Goal: Complete application form

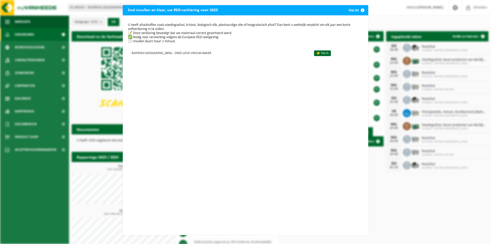
click at [386, 12] on div "Snel invullen en klaar, uw RED-verklaring voor 2025 Skip (0) U heeft afvalstoff…" at bounding box center [245, 122] width 491 height 244
click at [380, 9] on div "Snel invullen en klaar, uw RED-verklaring voor 2025 Skip (0) U heeft afvalstoff…" at bounding box center [245, 122] width 491 height 244
click at [393, 208] on div "Snel invullen en klaar, uw RED-verklaring voor 2025 Skip (0) U heeft afvalstoff…" at bounding box center [245, 122] width 491 height 244
click at [314, 54] on link "👉 Vul in" at bounding box center [322, 53] width 17 height 6
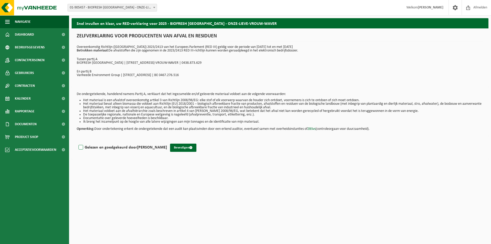
click at [79, 147] on label "Gelezen en goedgekeurd door [PERSON_NAME]" at bounding box center [123, 148] width 90 height 8
click at [167, 141] on input "Gelezen en goedgekeurd door [PERSON_NAME]" at bounding box center [167, 141] width 0 height 0
checkbox input "true"
click at [172, 145] on button "Bevestigen" at bounding box center [183, 148] width 26 height 8
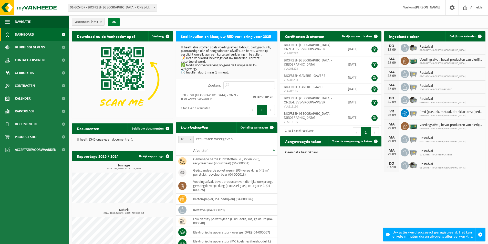
click at [114, 18] on button "OK" at bounding box center [114, 22] width 12 height 8
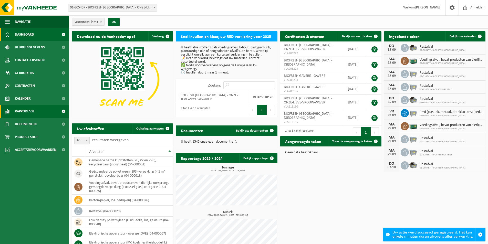
click at [34, 111] on span "Rapportage" at bounding box center [25, 111] width 20 height 13
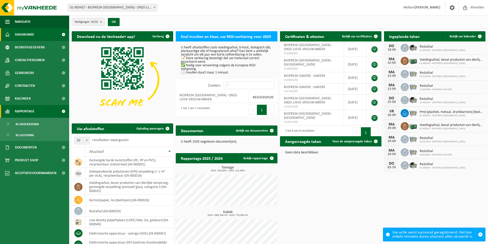
click at [34, 111] on span "Rapportage" at bounding box center [25, 111] width 20 height 13
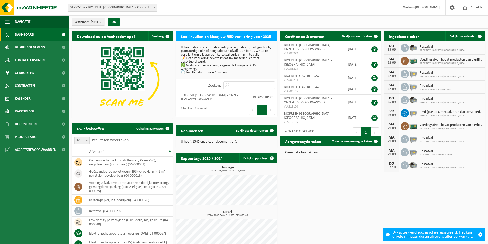
scroll to position [45, 0]
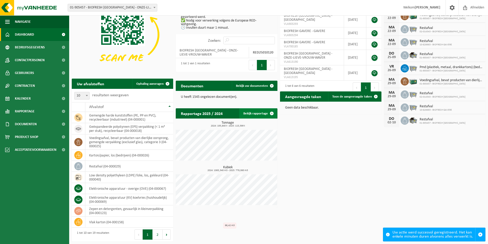
click at [260, 111] on link "Bekijk rapportage" at bounding box center [258, 113] width 38 height 10
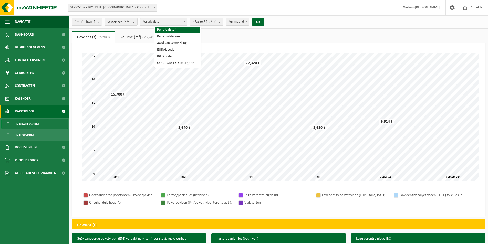
click at [169, 20] on span "Per afvalstof" at bounding box center [163, 21] width 47 height 7
select select "2"
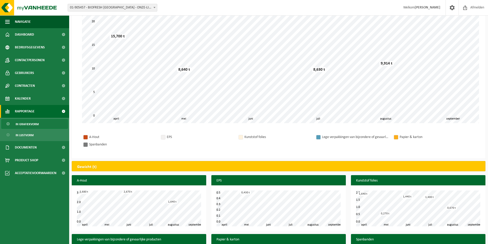
scroll to position [33, 0]
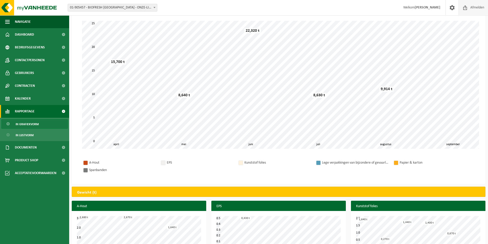
click at [469, 9] on span "Afmelden" at bounding box center [477, 7] width 16 height 15
